Goal: Task Accomplishment & Management: Use online tool/utility

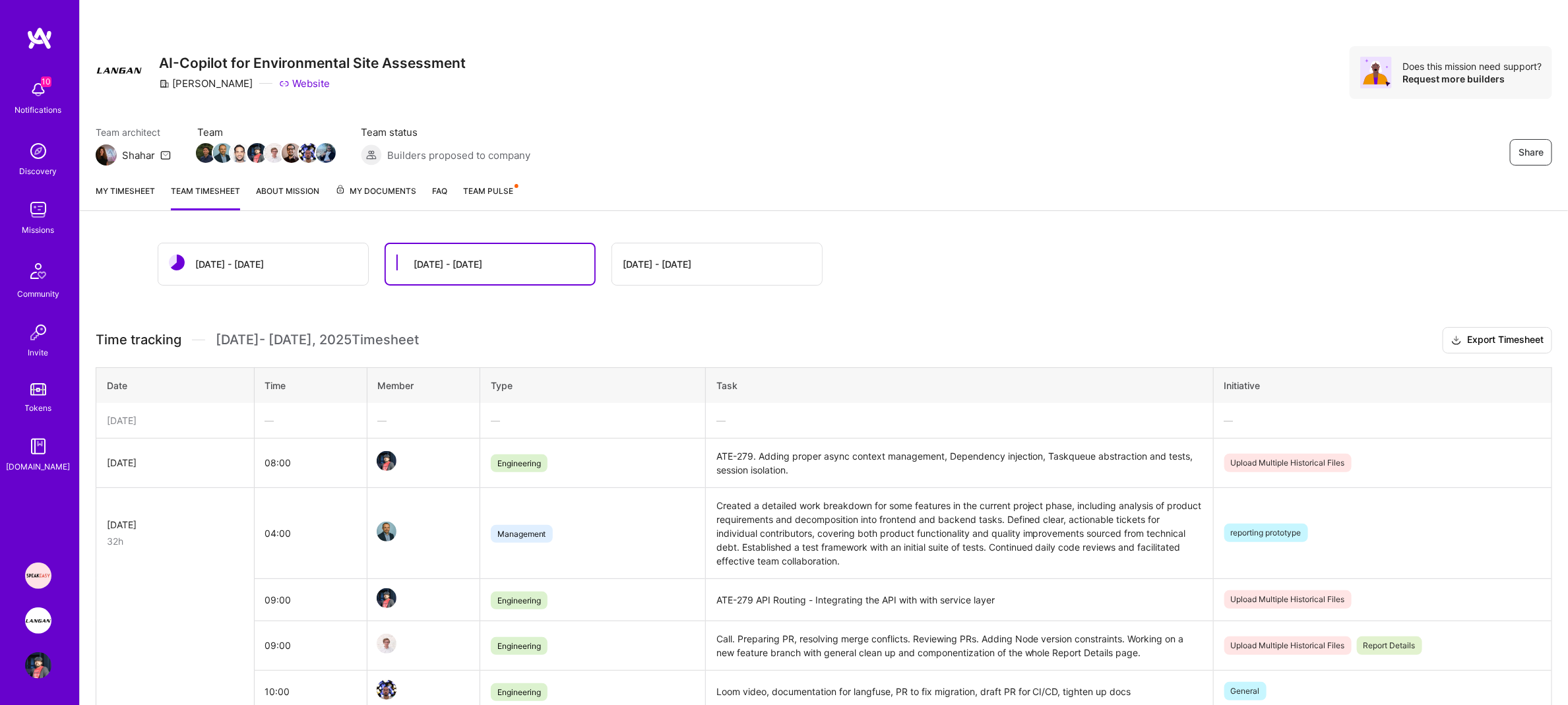
click at [358, 428] on td "—" at bounding box center [310, 420] width 113 height 35
click at [422, 417] on div "—" at bounding box center [423, 420] width 91 height 14
click at [464, 269] on div "[DATE] - [DATE]" at bounding box center [448, 263] width 69 height 14
click at [461, 262] on div "[DATE] - [DATE]" at bounding box center [448, 263] width 69 height 14
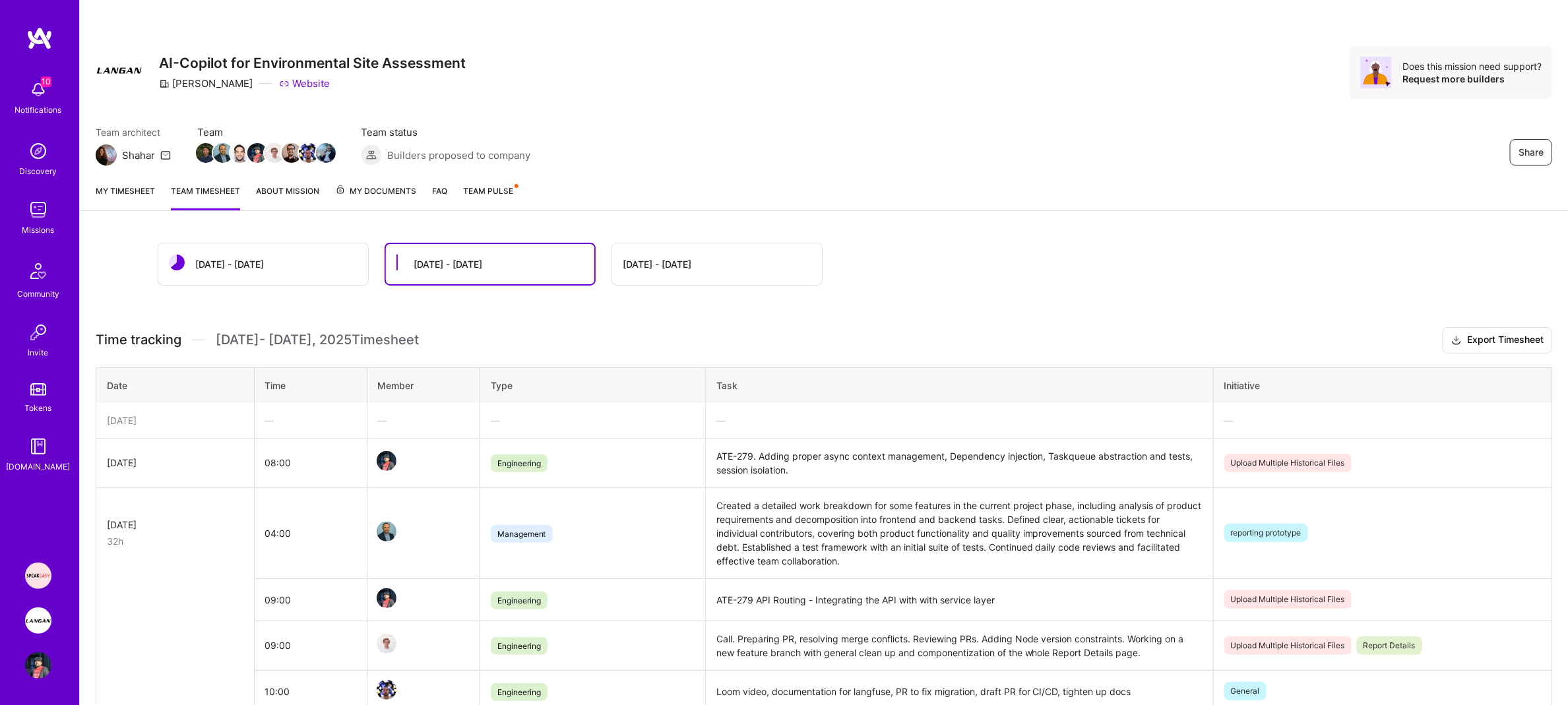
click at [33, 620] on img at bounding box center [38, 620] width 26 height 26
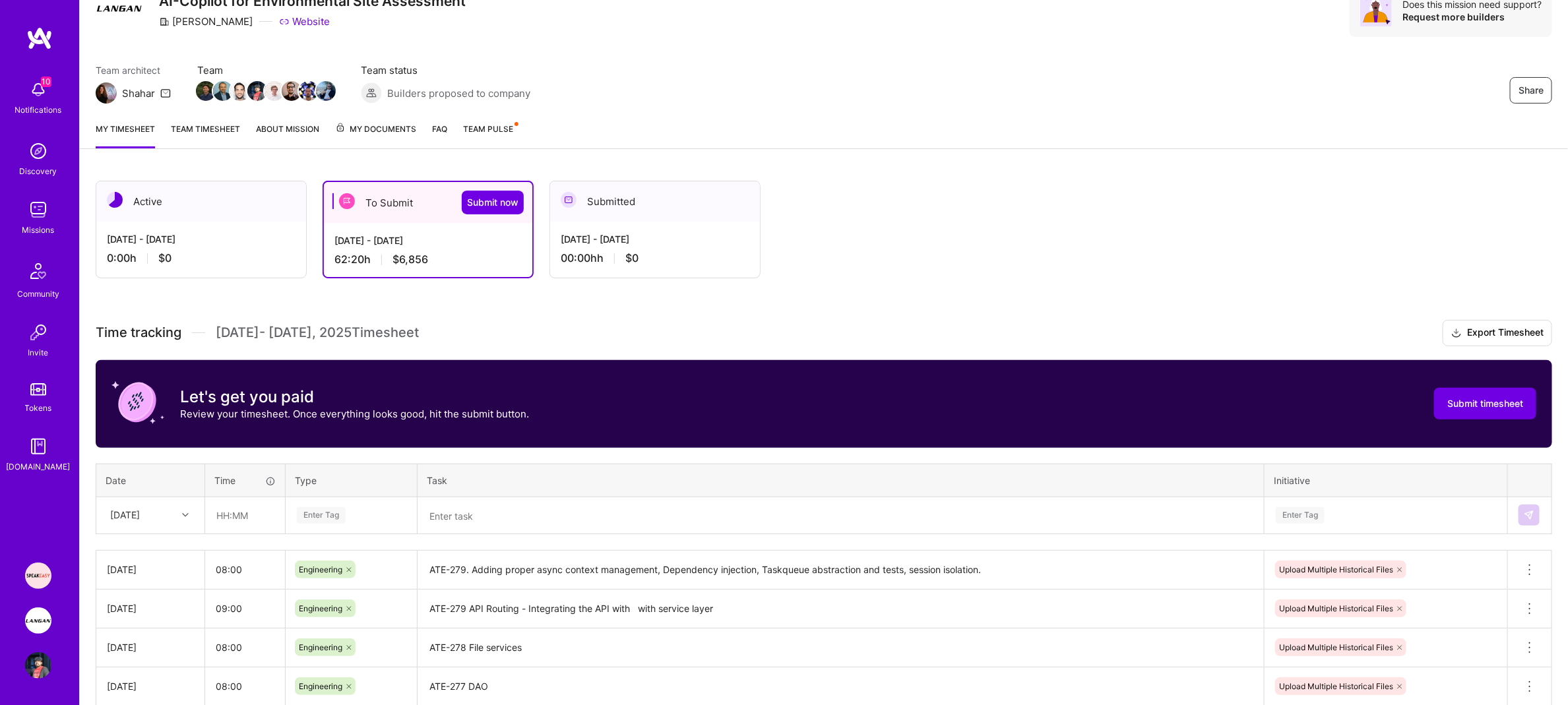
scroll to position [119, 0]
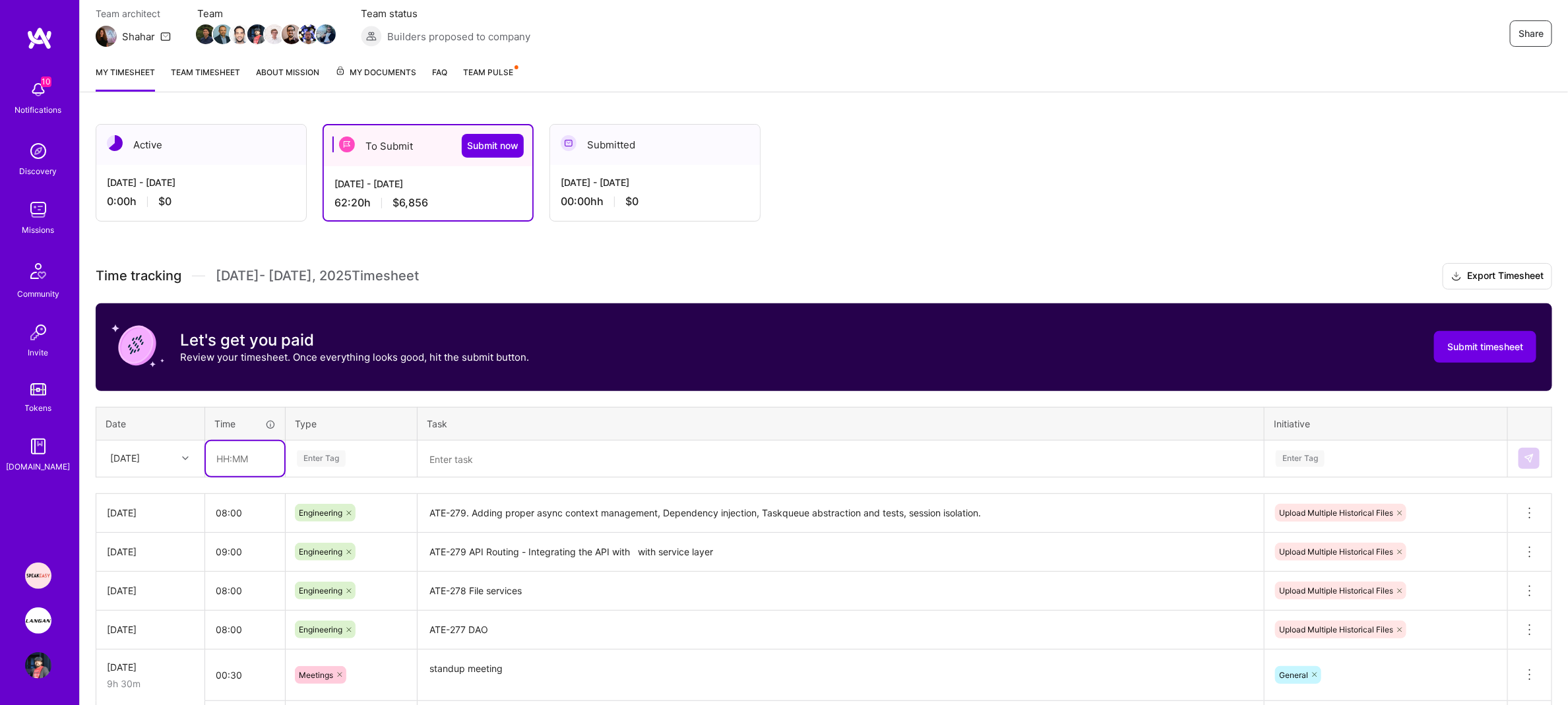
click at [223, 452] on input "text" at bounding box center [244, 459] width 79 height 35
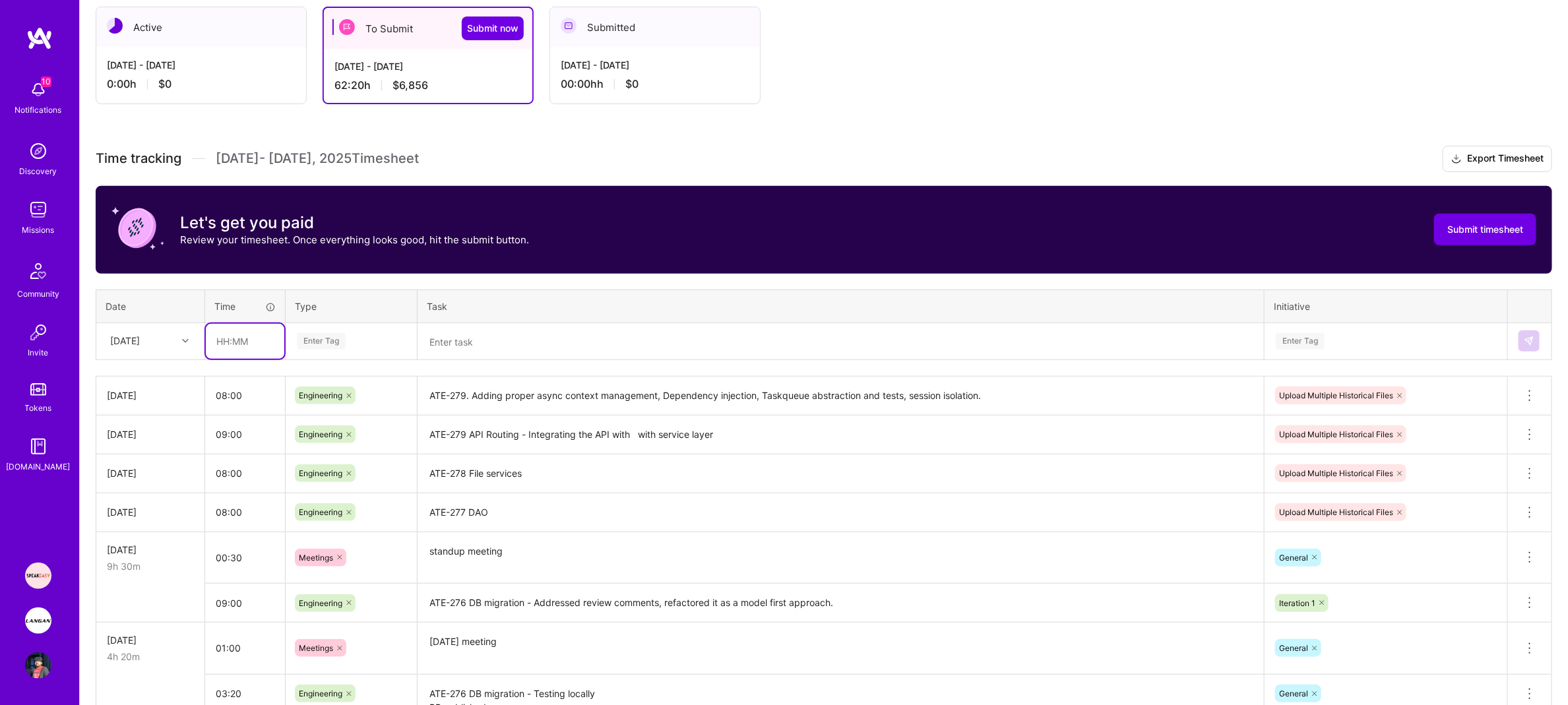
scroll to position [244, 0]
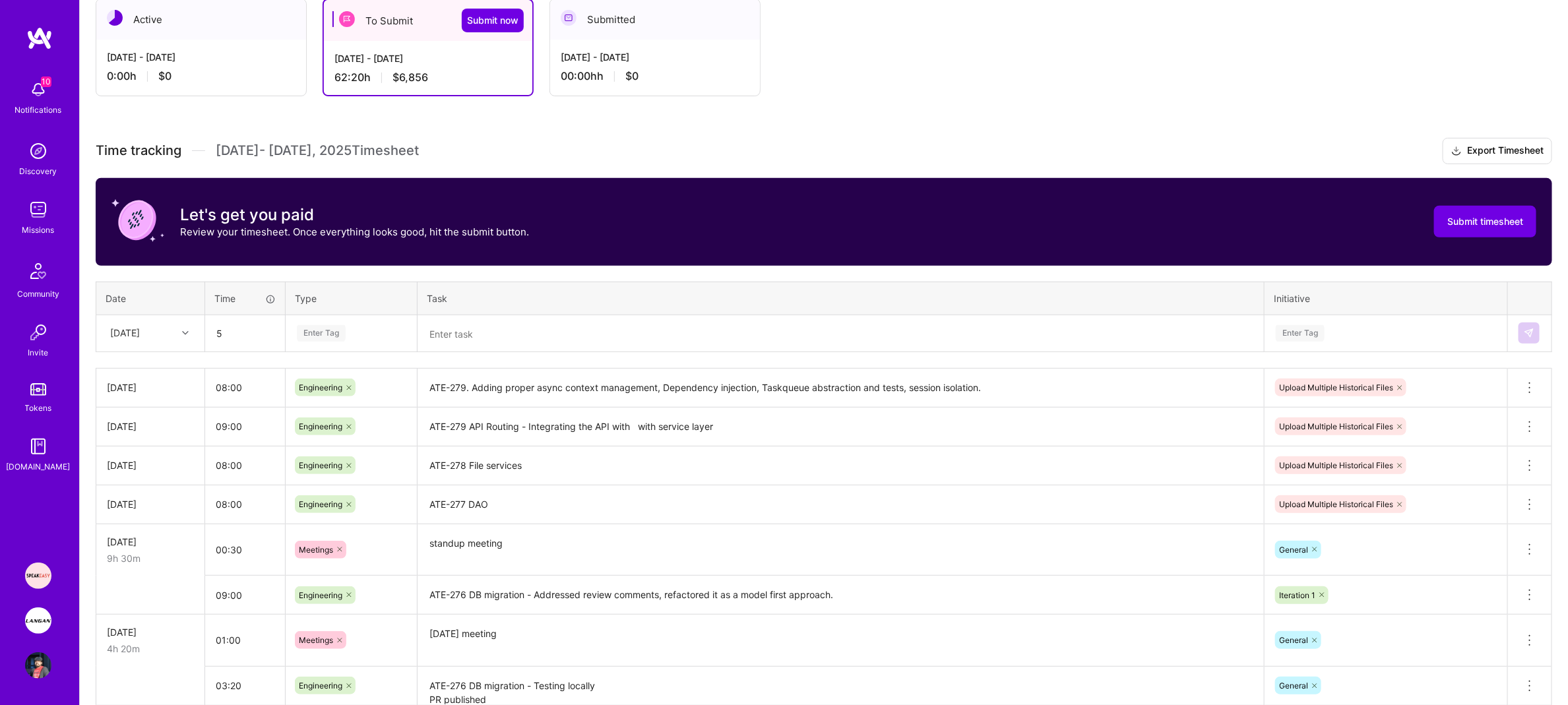
type input "05:00"
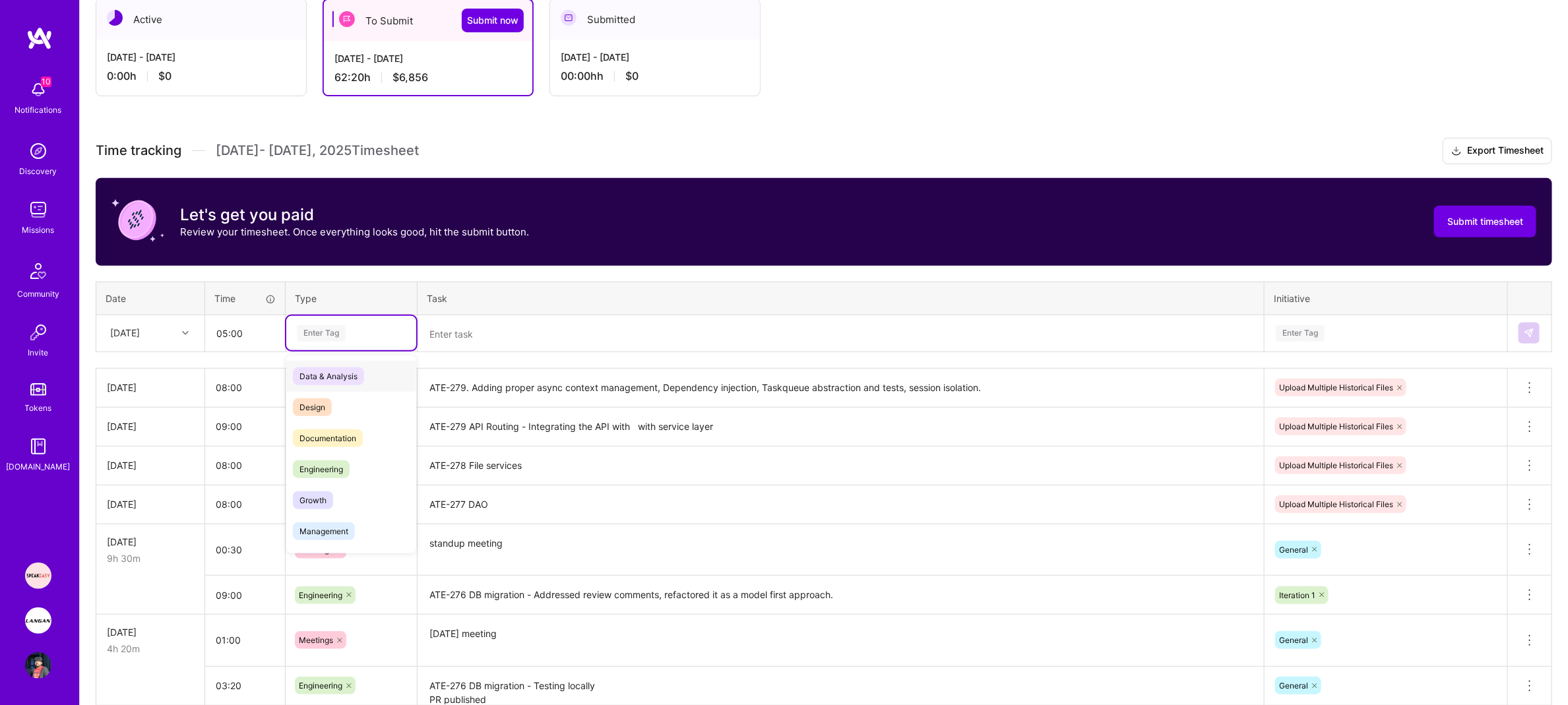
click at [337, 338] on div "Enter Tag" at bounding box center [321, 333] width 49 height 21
click at [352, 462] on div "Engineering" at bounding box center [351, 470] width 130 height 31
click at [493, 336] on textarea at bounding box center [841, 334] width 844 height 34
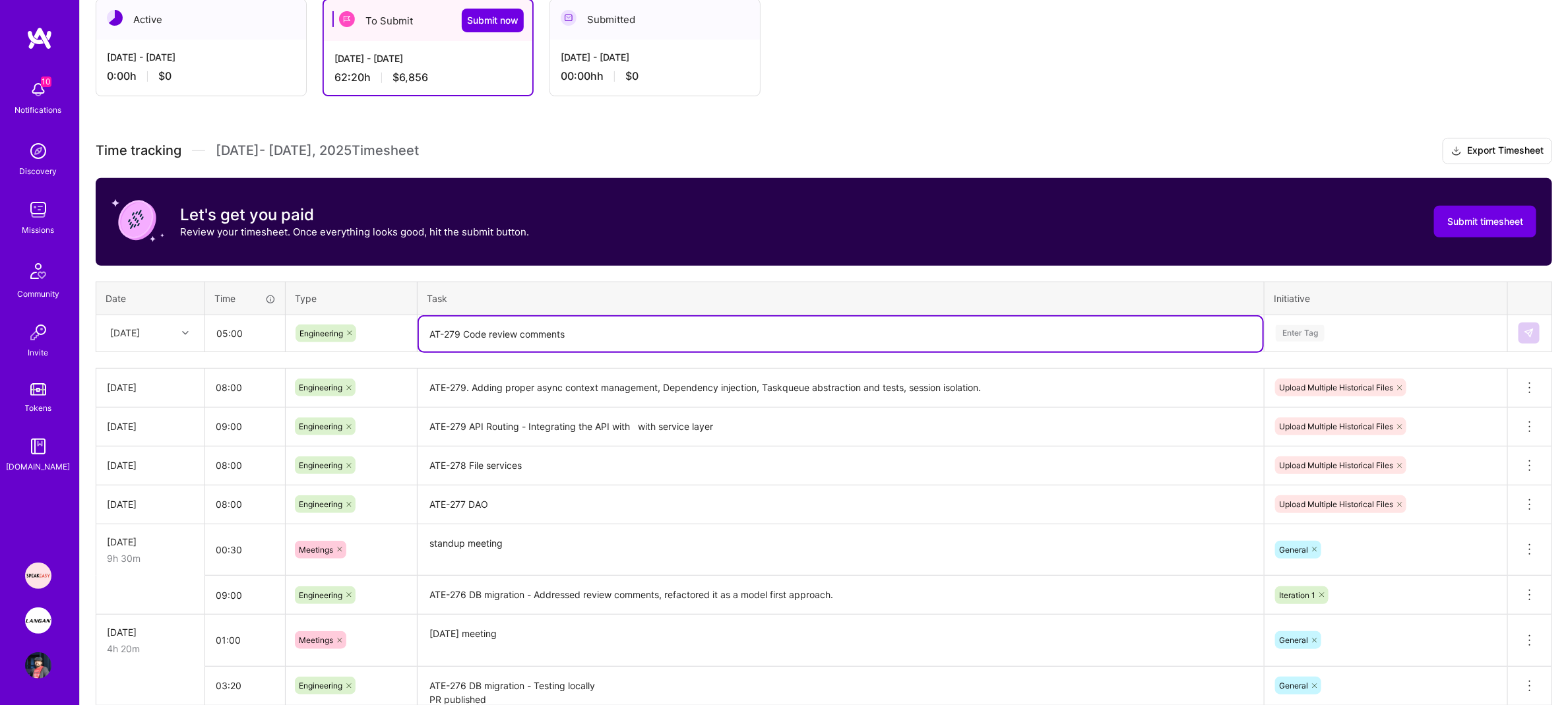
type textarea "AT-279 Code review comments"
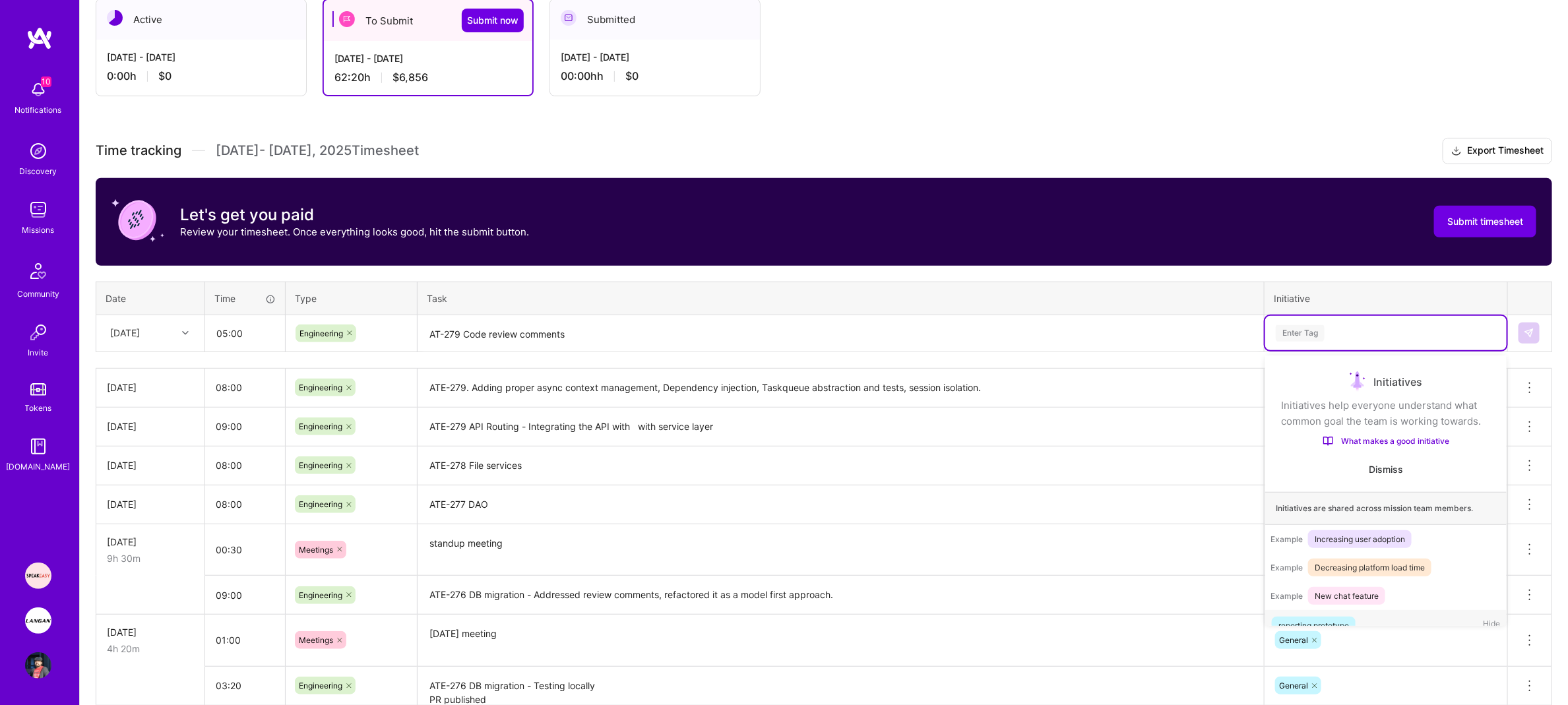
click at [1392, 335] on div "Enter Tag" at bounding box center [1386, 333] width 223 height 16
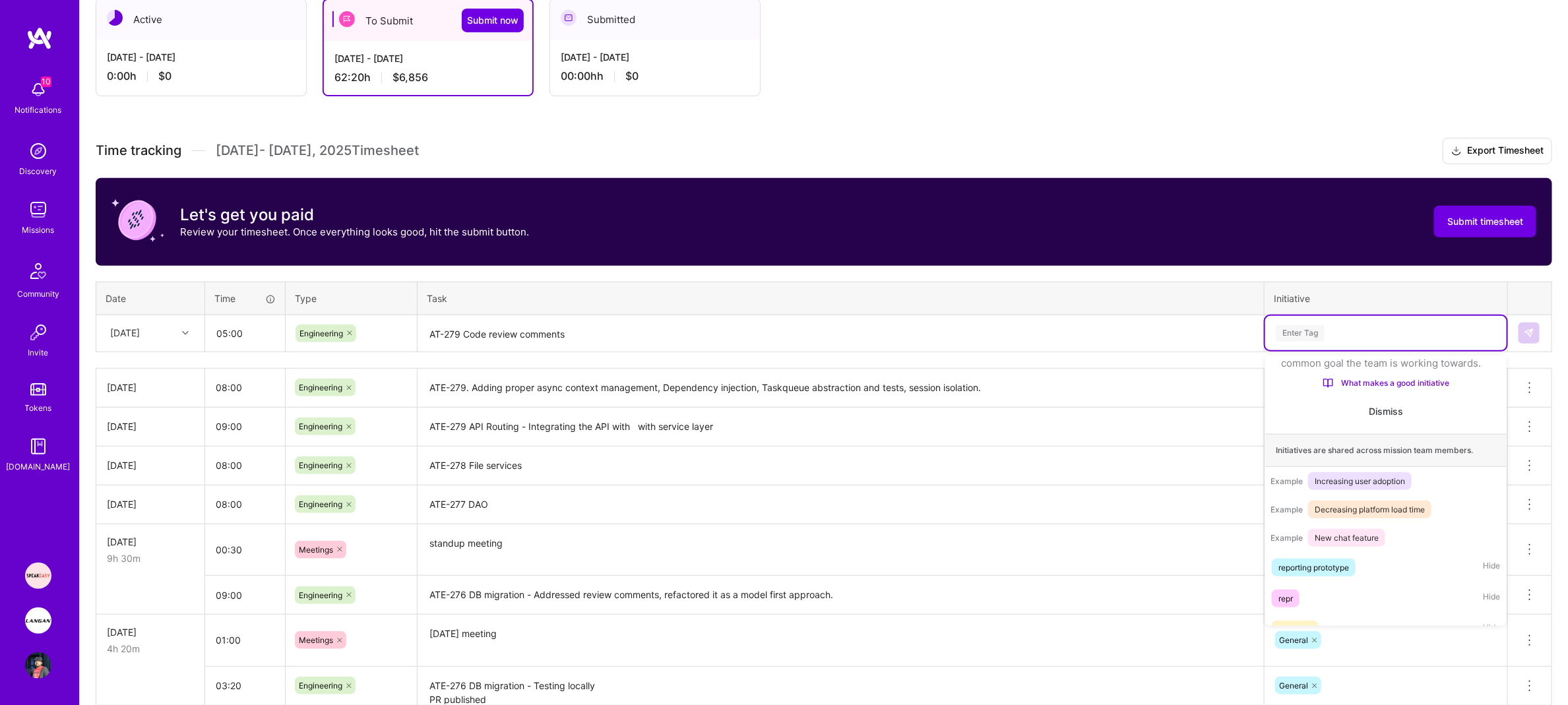
scroll to position [310, 0]
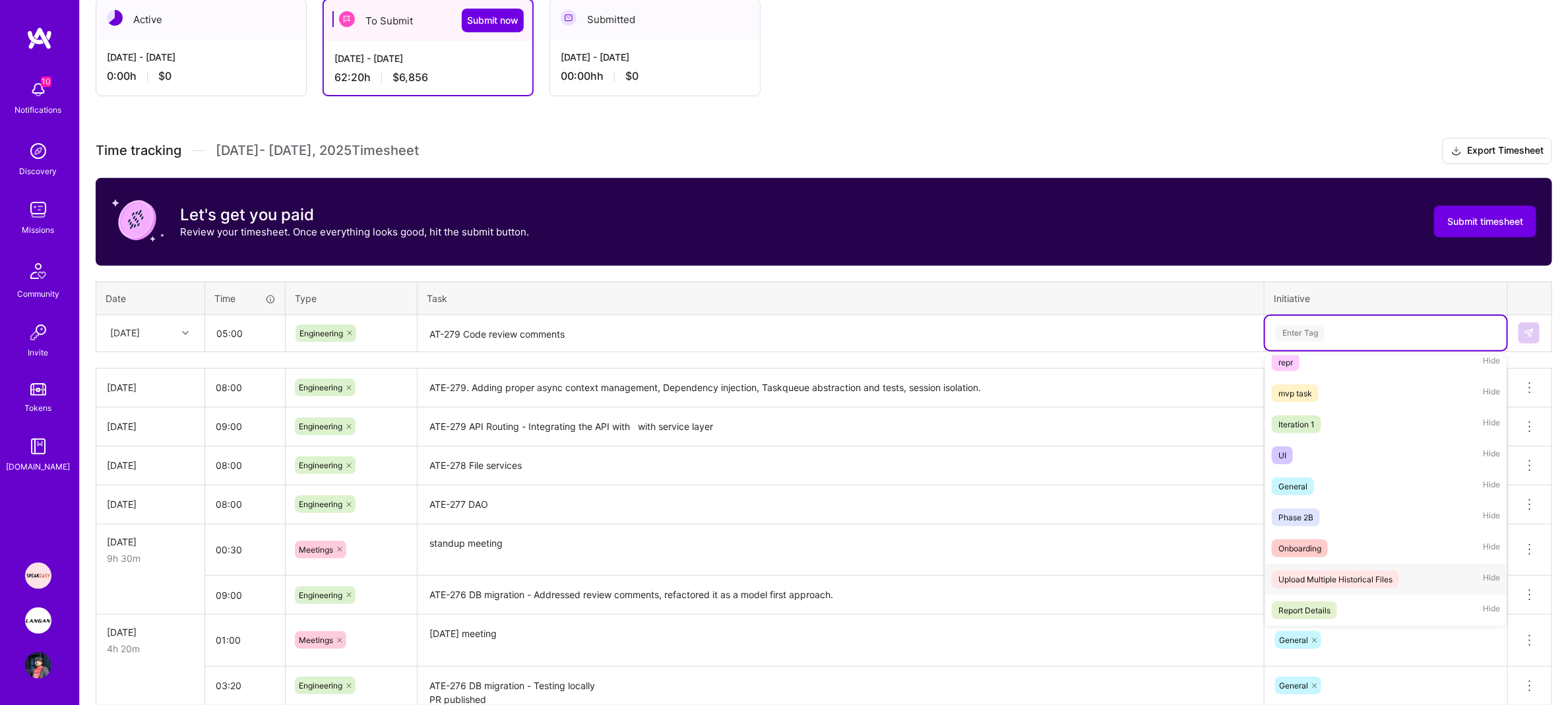
click at [1392, 577] on div "Upload Multiple Historical Files" at bounding box center [1335, 579] width 114 height 14
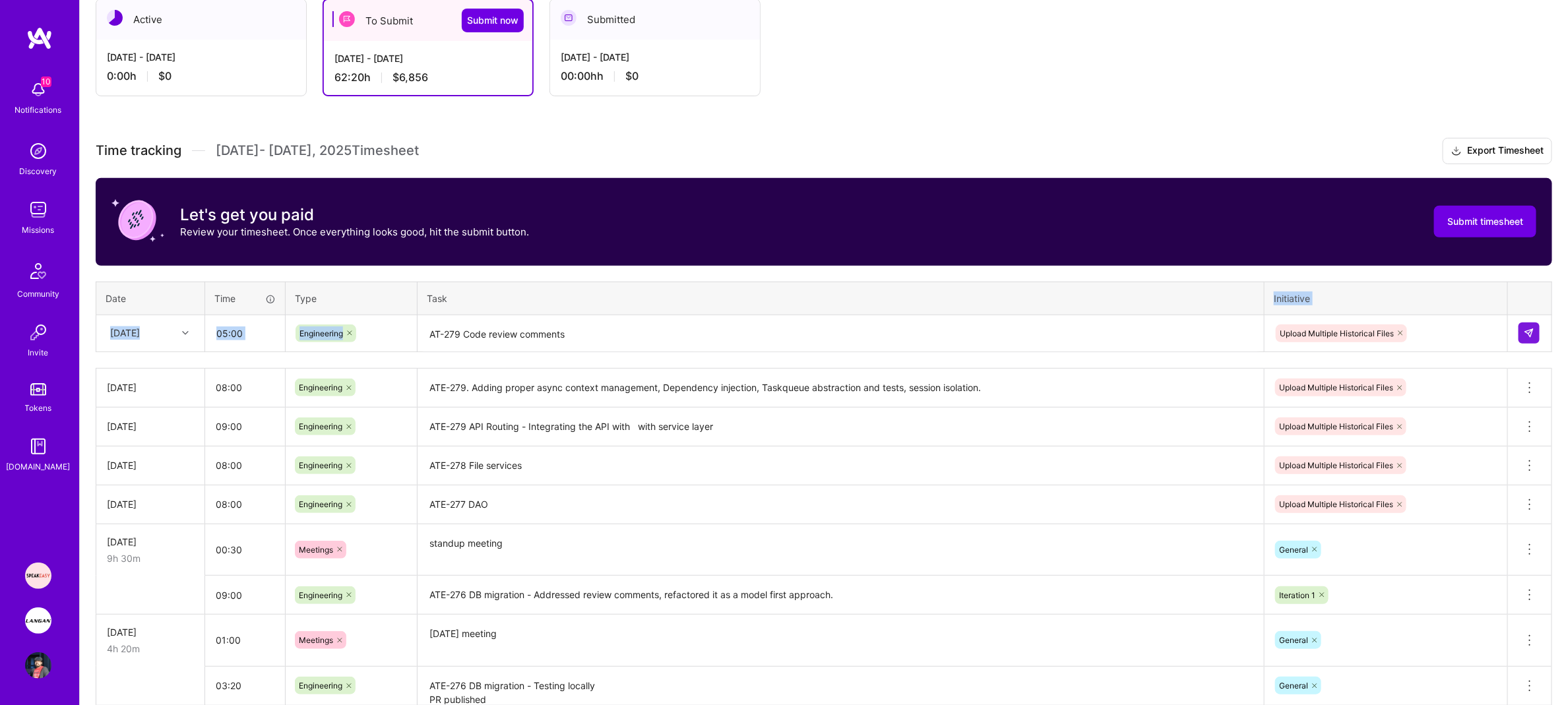
click at [1070, 313] on table "Date Time Type Task Initiative [DATE] 05:00 Engineering AT-279 Code review comm…" at bounding box center [824, 317] width 1457 height 71
click at [1073, 297] on th "Task" at bounding box center [841, 298] width 847 height 33
